Goal: Transaction & Acquisition: Download file/media

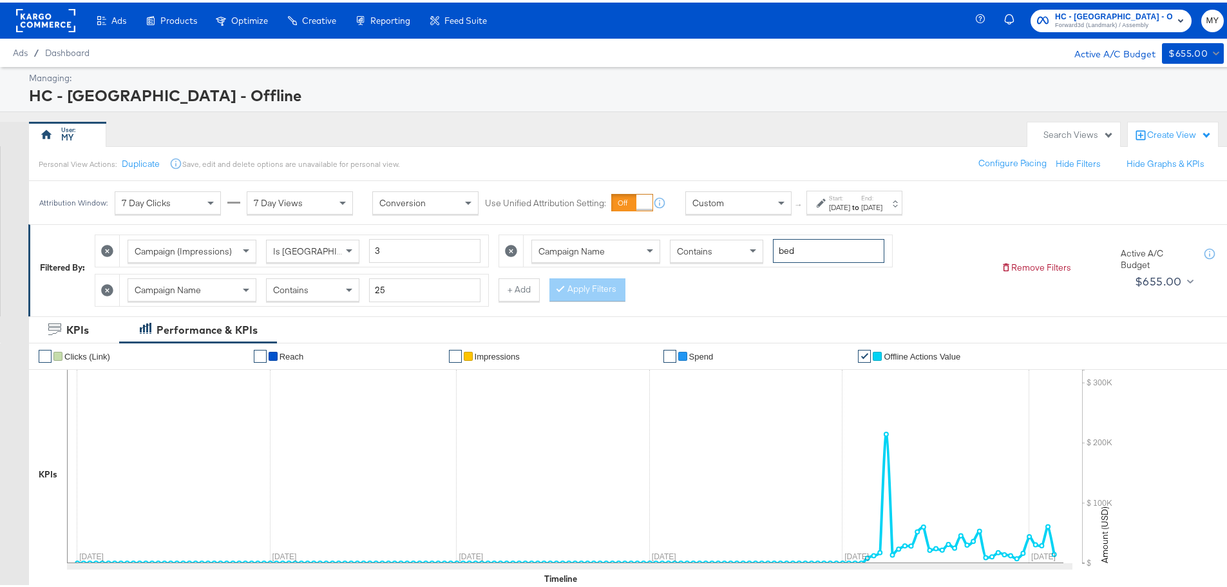
click at [775, 252] on input "bed" at bounding box center [828, 248] width 111 height 24
type input "org"
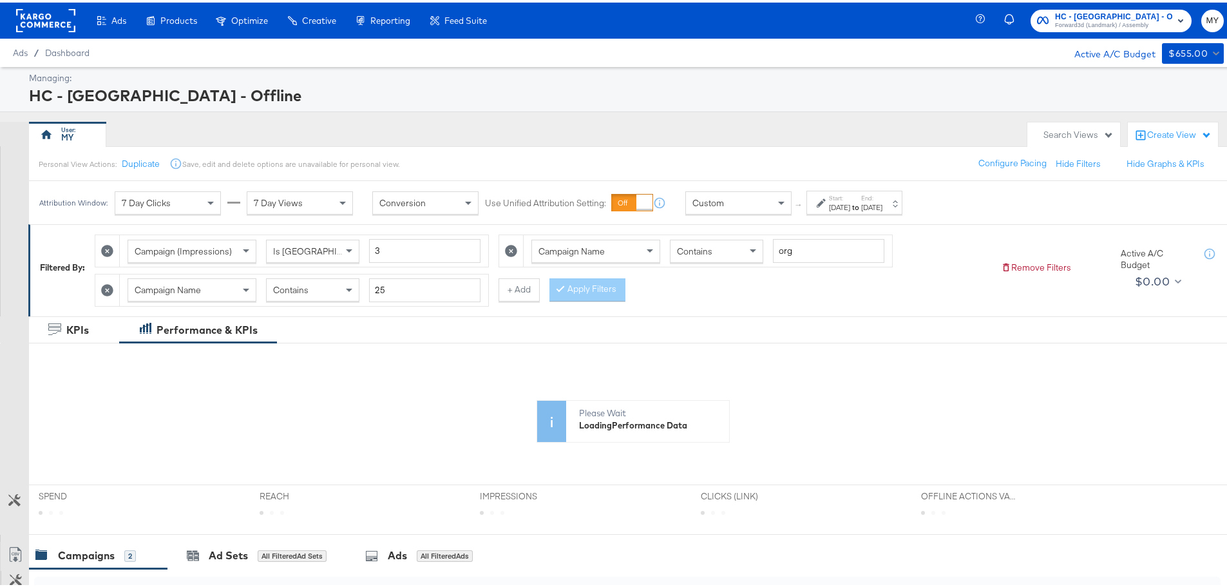
click at [882, 198] on label "End:" at bounding box center [871, 195] width 21 height 8
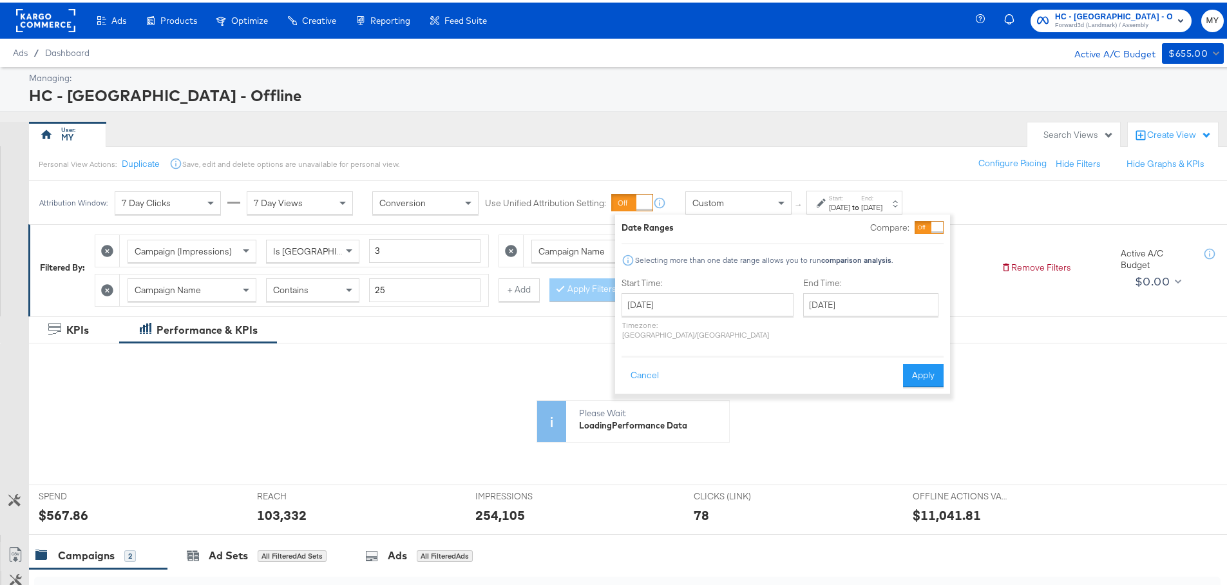
click at [865, 157] on div "Personal View Actions: Duplicate Save, edit and delete options are unavailable …" at bounding box center [632, 161] width 1208 height 35
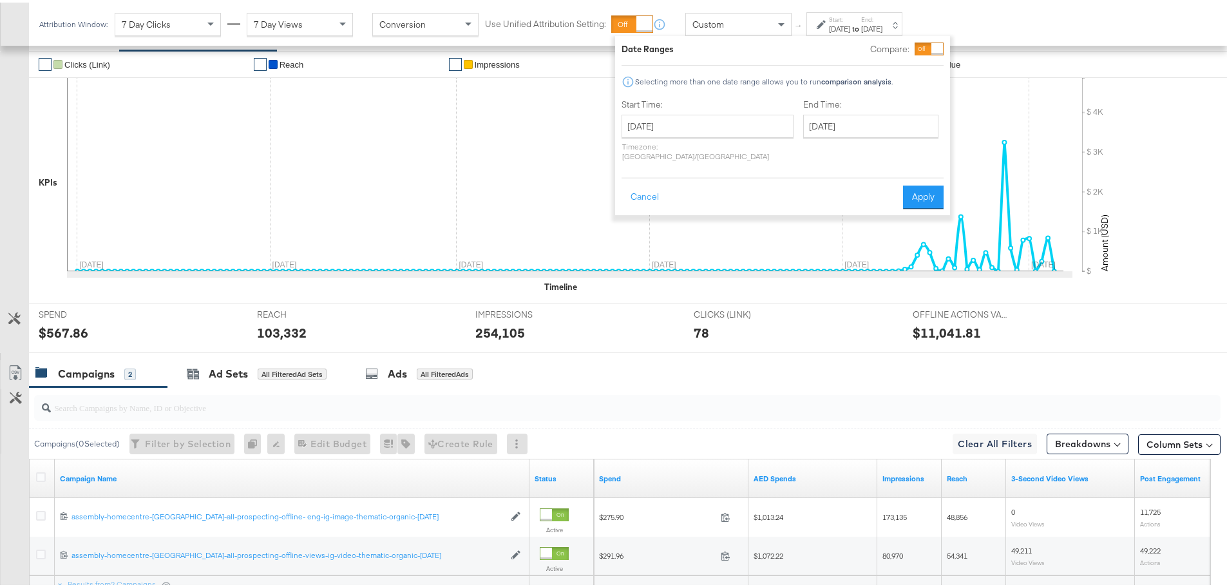
scroll to position [411, 0]
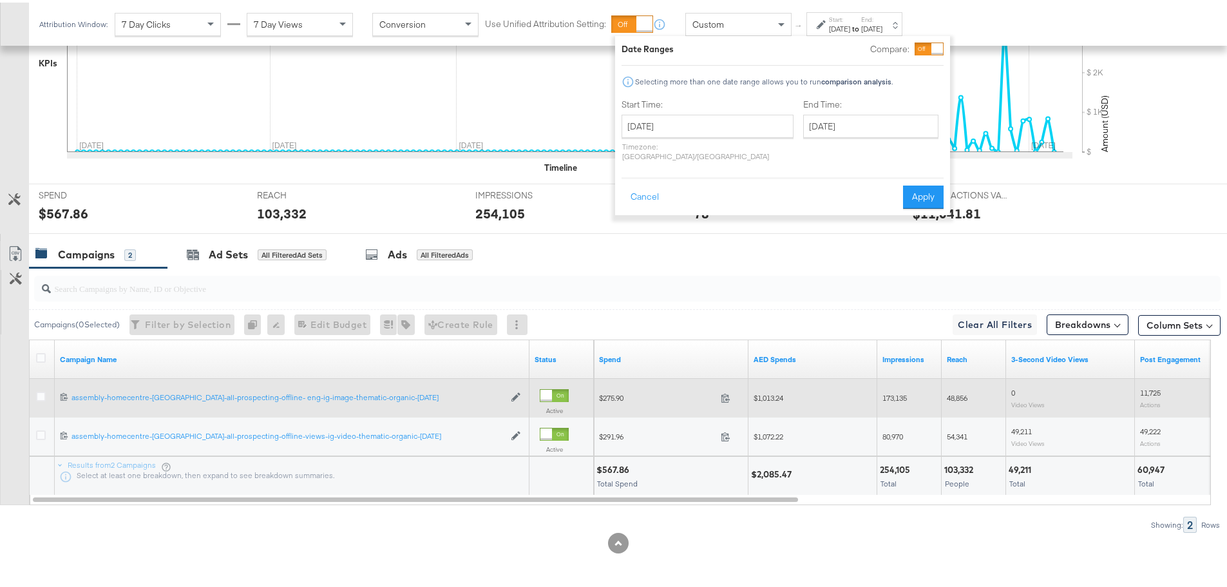
click at [770, 398] on span "$1,013.24" at bounding box center [769, 395] width 30 height 10
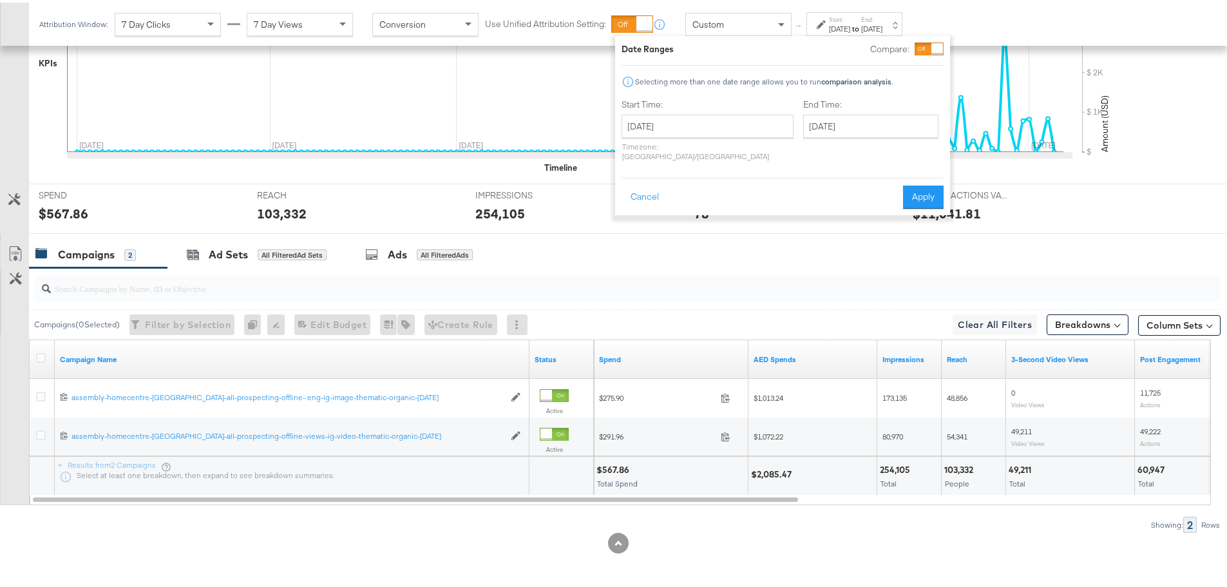
click at [707, 520] on div "Showing: 2 Rows" at bounding box center [610, 522] width 1221 height 16
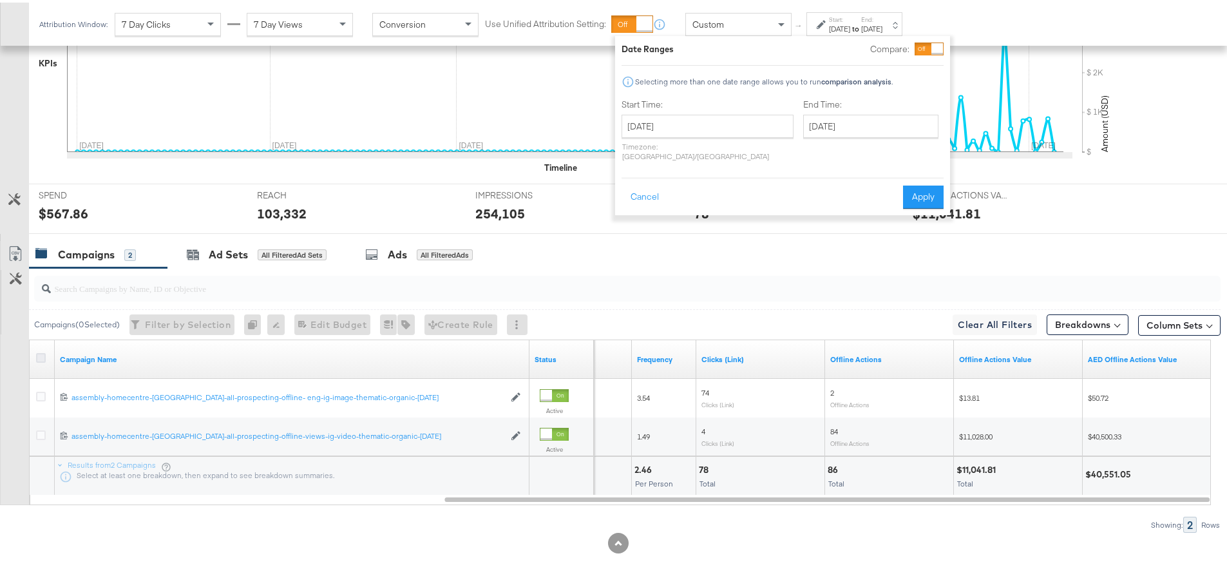
click at [42, 356] on icon at bounding box center [41, 355] width 10 height 10
click at [0, 0] on input "checkbox" at bounding box center [0, 0] width 0 height 0
click at [17, 252] on icon at bounding box center [15, 250] width 15 height 15
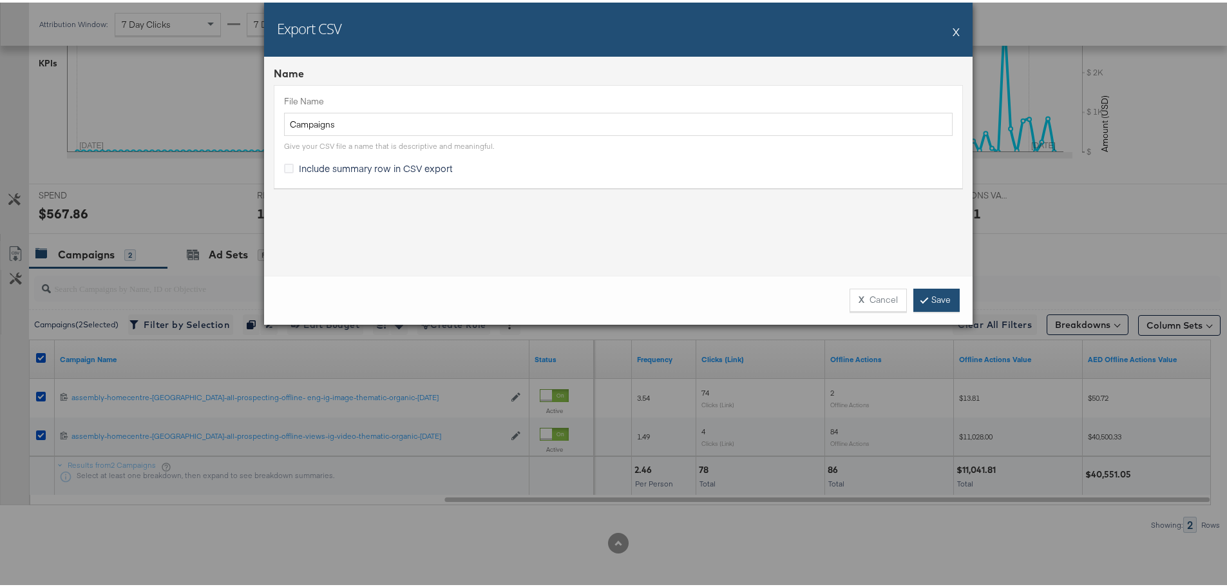
click at [947, 294] on link "Save" at bounding box center [936, 297] width 46 height 23
